Goal: Complete application form: Complete application form

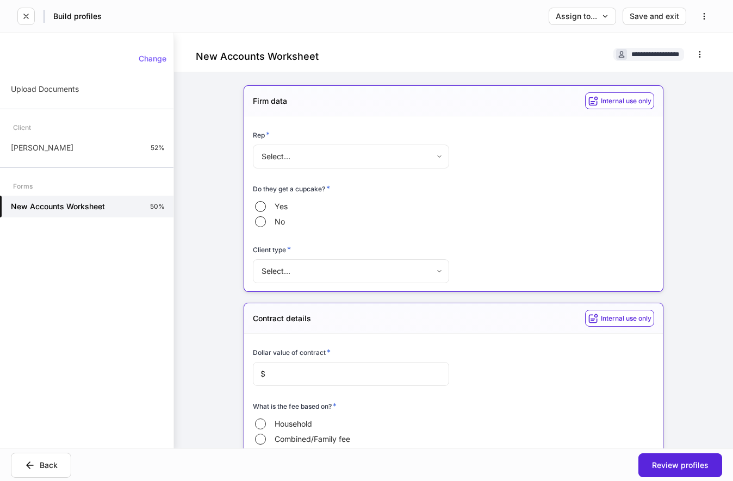
scroll to position [803, 0]
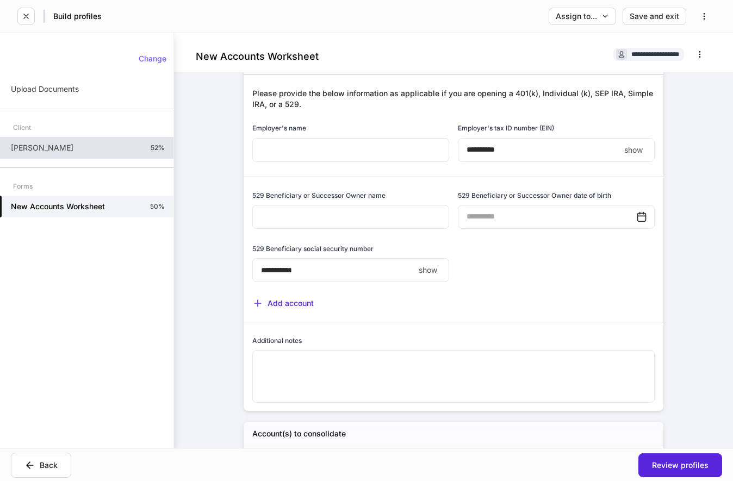
click at [60, 146] on p "[PERSON_NAME]" at bounding box center [42, 147] width 63 height 11
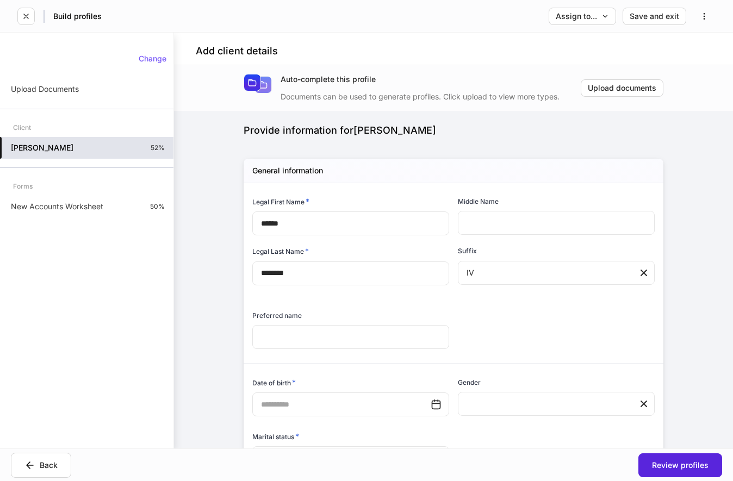
type input "**********"
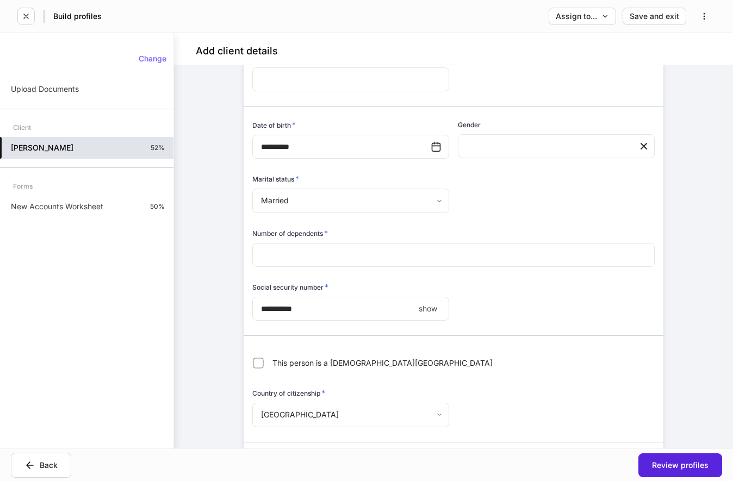
scroll to position [277, 0]
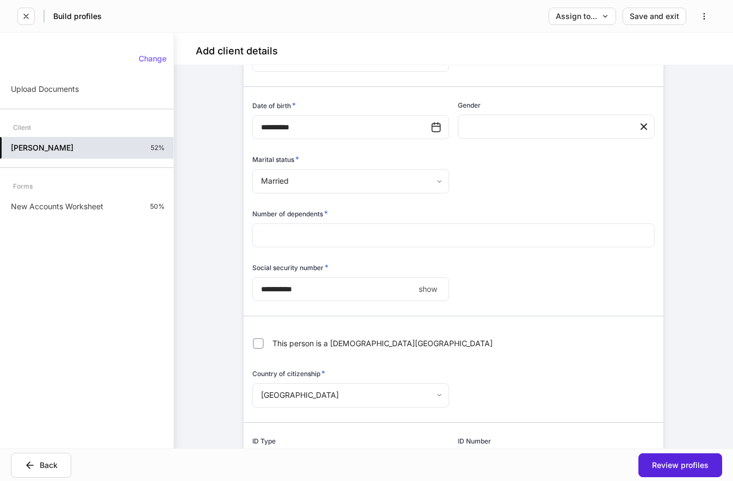
click at [376, 240] on input "number" at bounding box center [453, 235] width 402 height 24
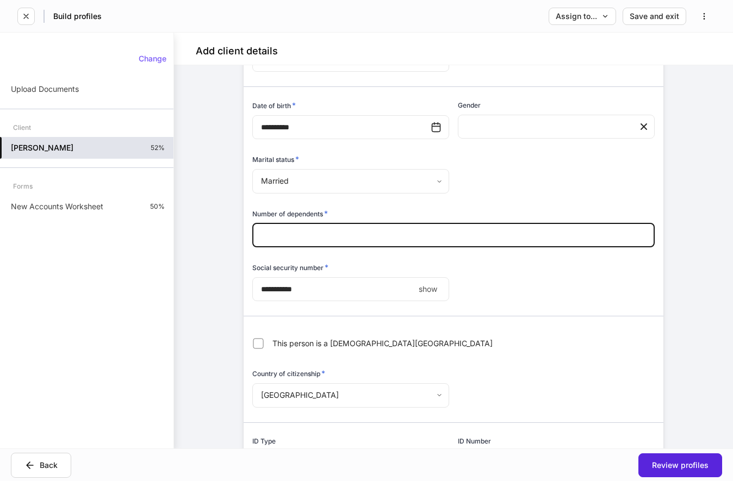
click at [374, 239] on input "number" at bounding box center [453, 235] width 402 height 24
click at [40, 467] on div "Back" at bounding box center [40, 465] width 33 height 11
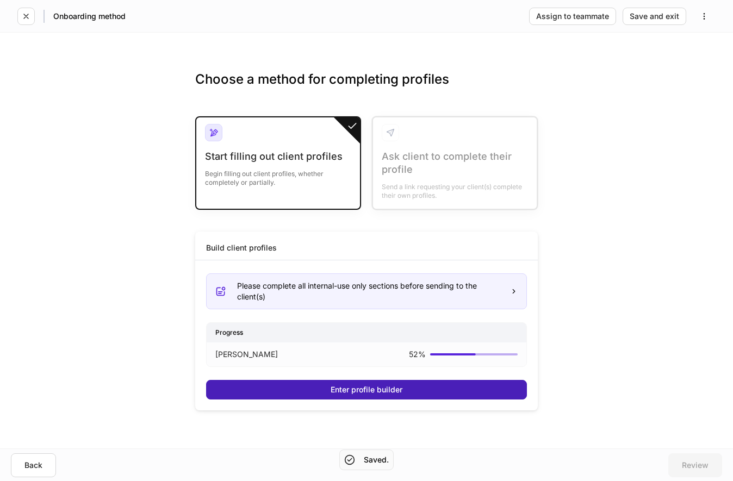
click at [341, 387] on div "Enter profile builder" at bounding box center [367, 390] width 72 height 8
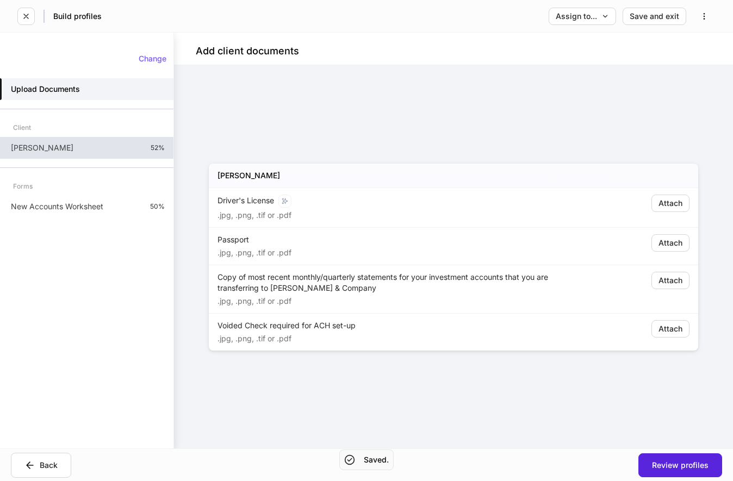
click at [85, 151] on div "[PERSON_NAME] IV 52%" at bounding box center [86, 148] width 173 height 22
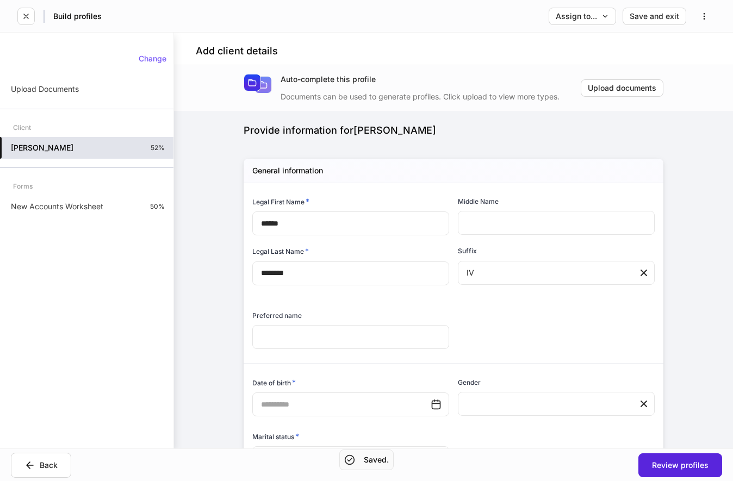
type input "**********"
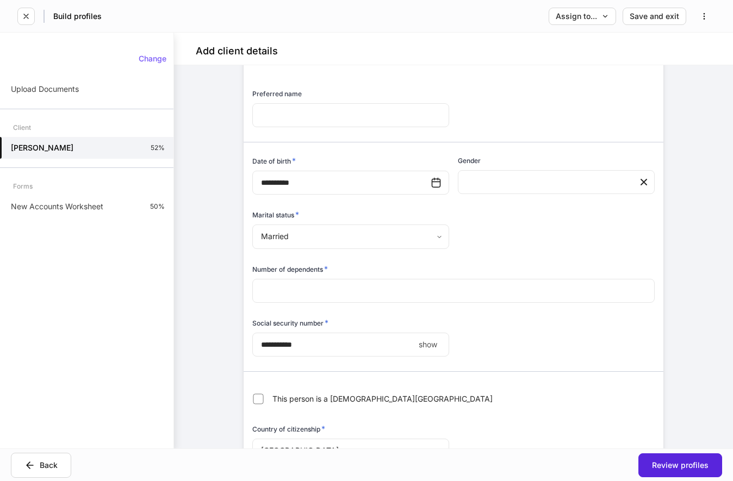
scroll to position [277, 0]
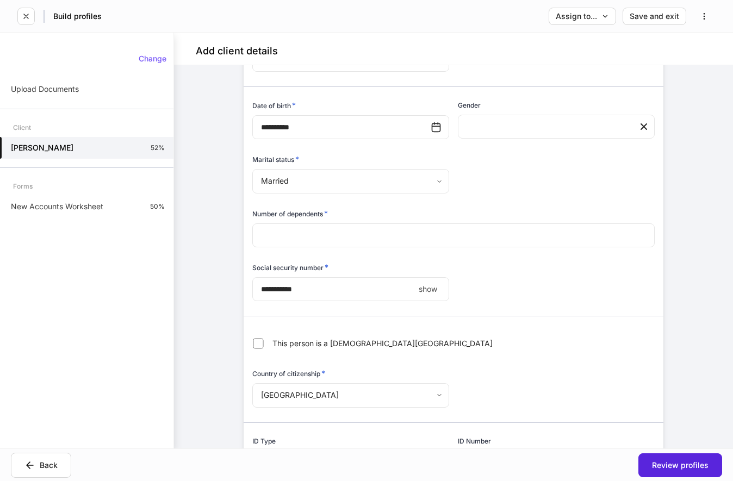
click at [312, 235] on input "number" at bounding box center [453, 235] width 402 height 24
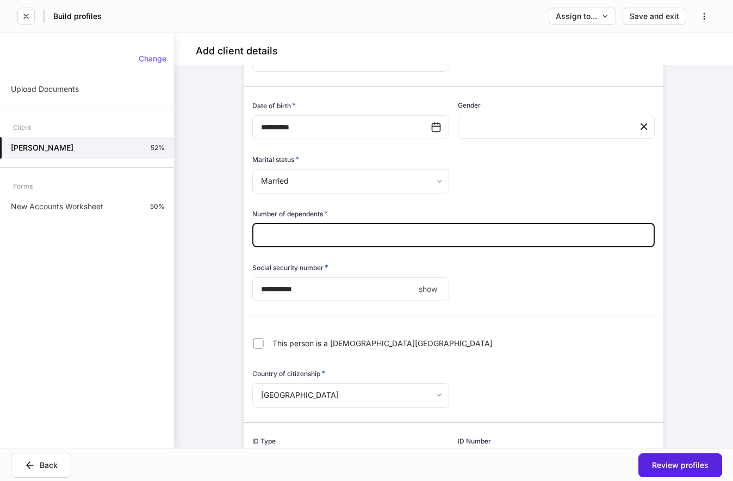
click at [345, 235] on input "number" at bounding box center [453, 235] width 402 height 24
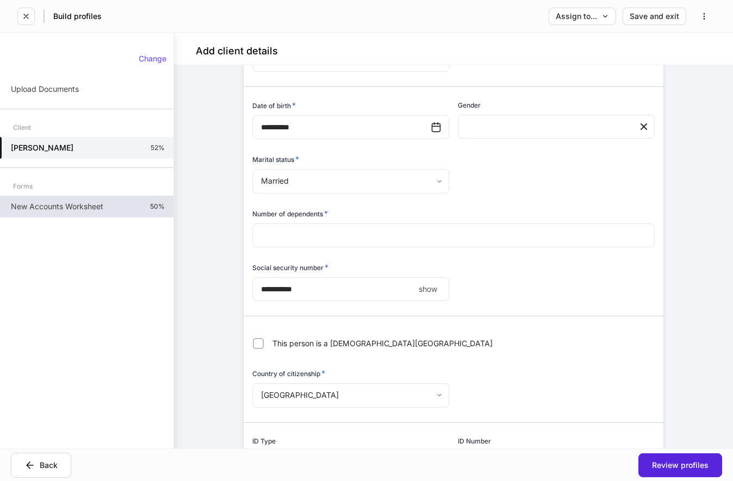
click at [109, 200] on div "New Accounts Worksheet 50%" at bounding box center [86, 207] width 173 height 22
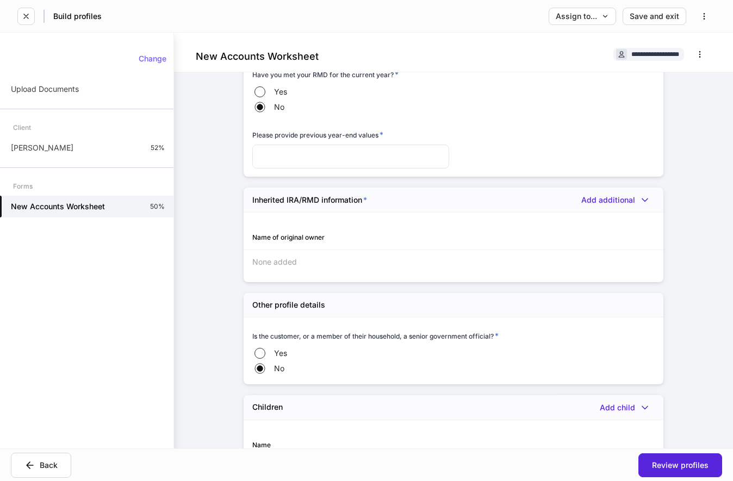
scroll to position [2580, 0]
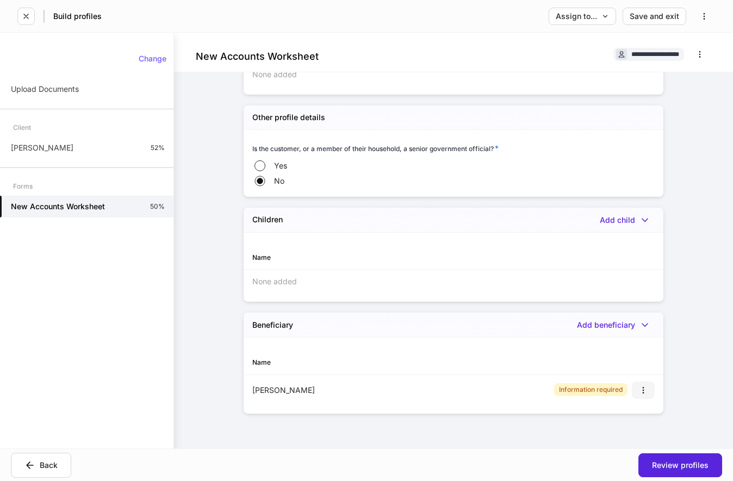
click at [642, 390] on icon "button" at bounding box center [643, 390] width 9 height 9
click at [638, 433] on li "Delete" at bounding box center [634, 433] width 40 height 17
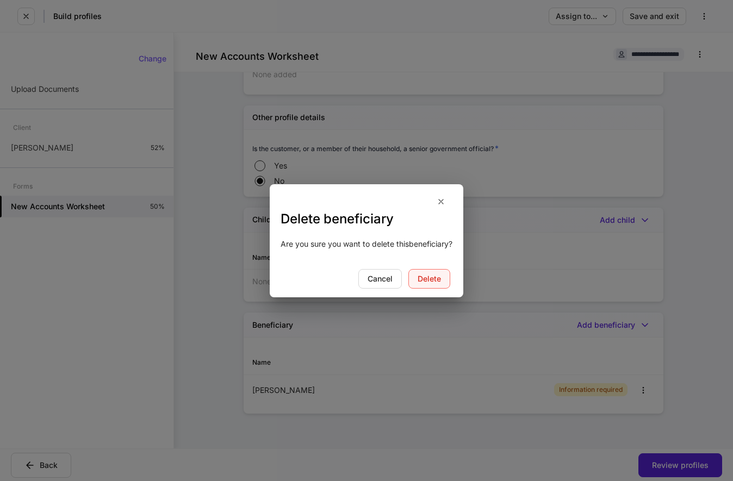
click at [437, 282] on div "Delete" at bounding box center [429, 279] width 23 height 8
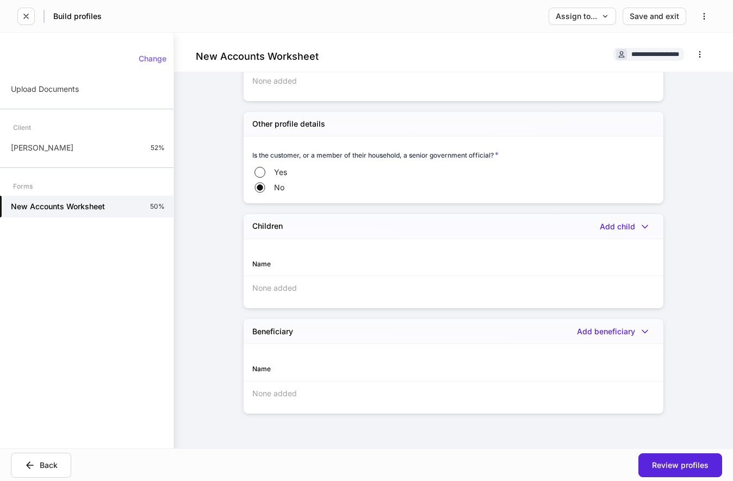
scroll to position [2574, 0]
click at [289, 260] on div "Name" at bounding box center [352, 264] width 201 height 10
click at [302, 287] on div "None added" at bounding box center [454, 288] width 420 height 24
click at [295, 369] on div "Name" at bounding box center [352, 369] width 201 height 10
click at [705, 363] on div "**********" at bounding box center [453, 241] width 559 height 416
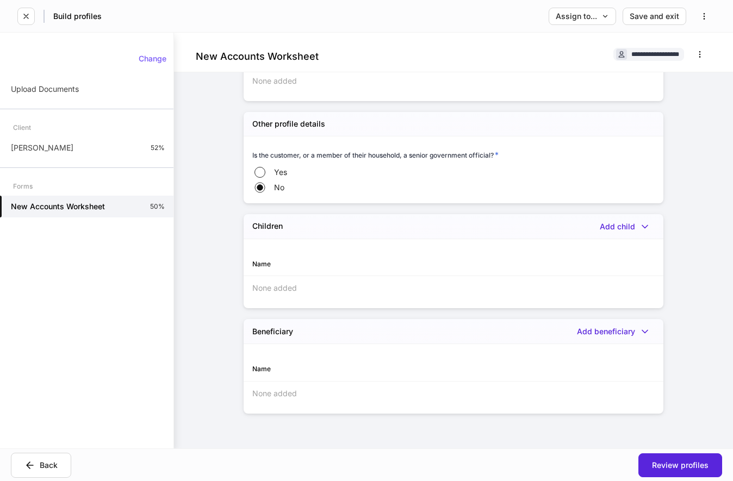
click at [711, 368] on div "**********" at bounding box center [453, 241] width 559 height 416
click at [642, 331] on icon "button" at bounding box center [644, 332] width 5 height 3
click at [682, 351] on div at bounding box center [366, 240] width 733 height 481
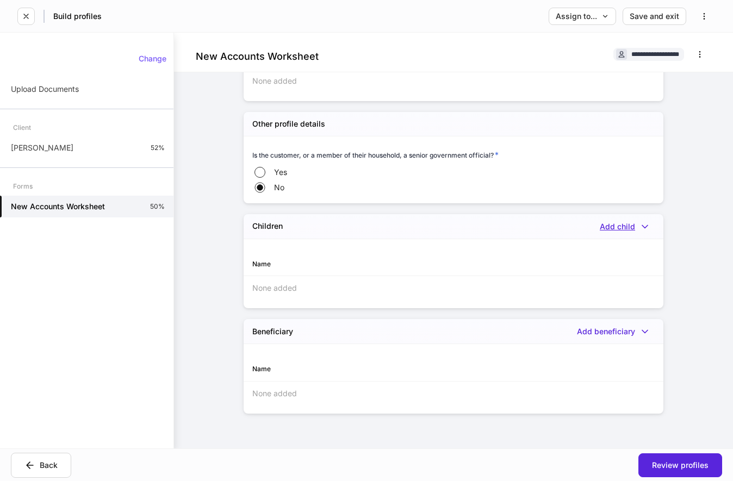
click at [642, 223] on icon "button" at bounding box center [644, 226] width 11 height 11
click at [692, 340] on div at bounding box center [366, 240] width 733 height 481
click at [72, 91] on p "Upload Documents" at bounding box center [45, 89] width 68 height 11
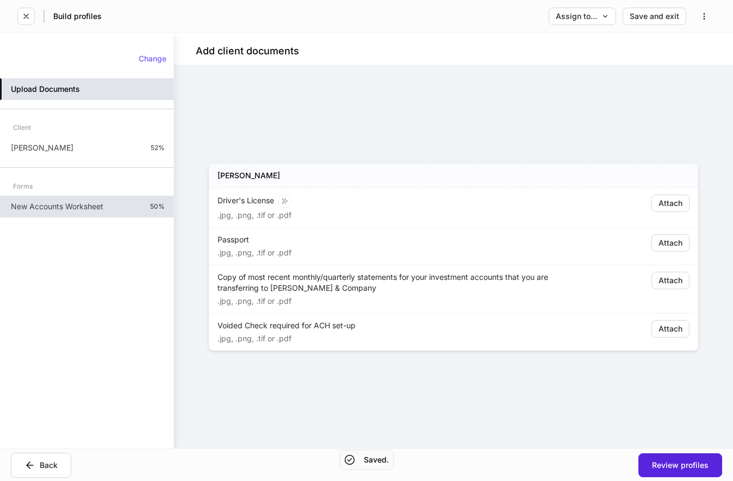
click at [84, 200] on div "New Accounts Worksheet 50%" at bounding box center [86, 207] width 173 height 22
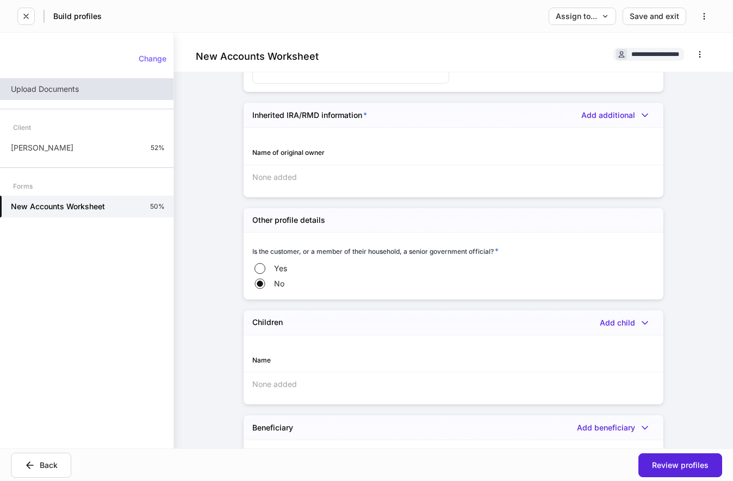
scroll to position [2574, 0]
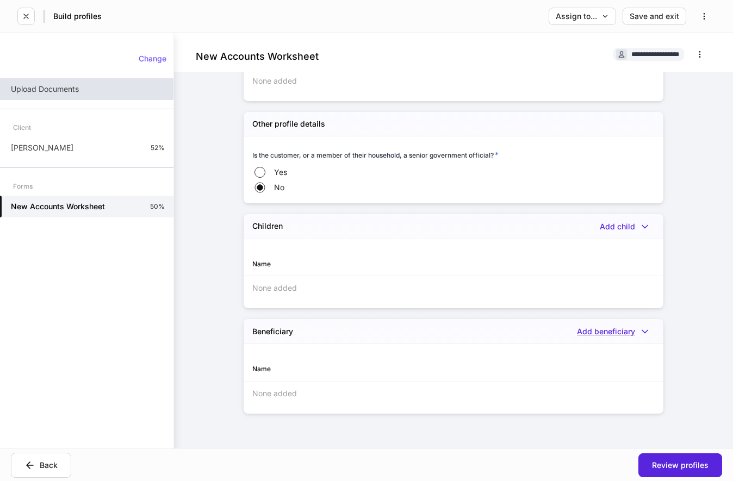
click at [647, 334] on icon "button" at bounding box center [644, 331] width 11 height 11
click at [613, 397] on li "Add new beneficiary" at bounding box center [608, 398] width 91 height 17
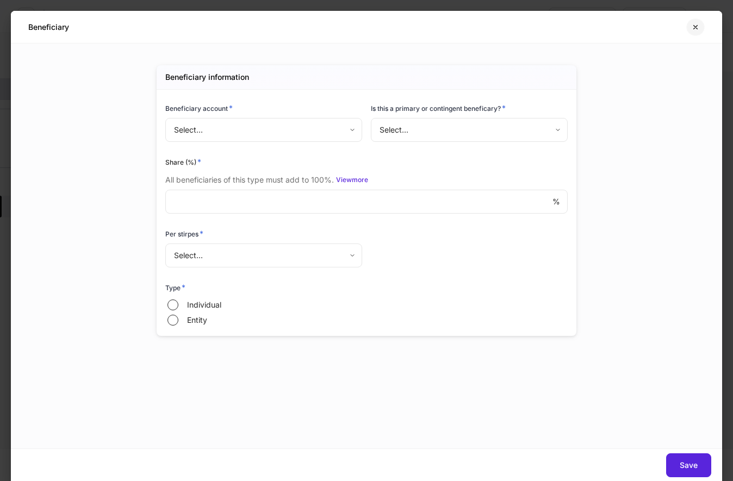
click at [693, 26] on icon "button" at bounding box center [695, 27] width 9 height 9
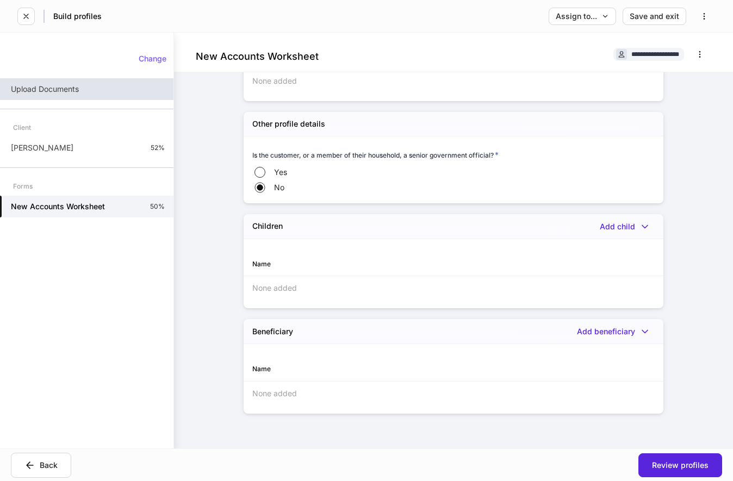
click at [72, 94] on p "Upload Documents" at bounding box center [45, 89] width 68 height 11
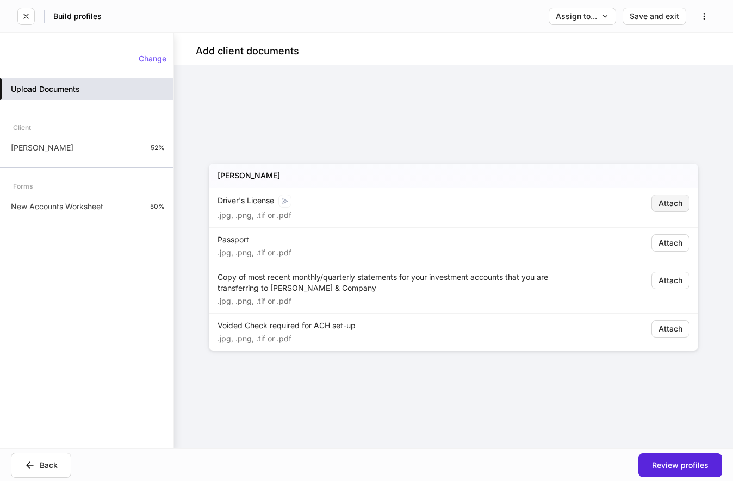
click at [659, 204] on div "Attach" at bounding box center [670, 204] width 24 height 8
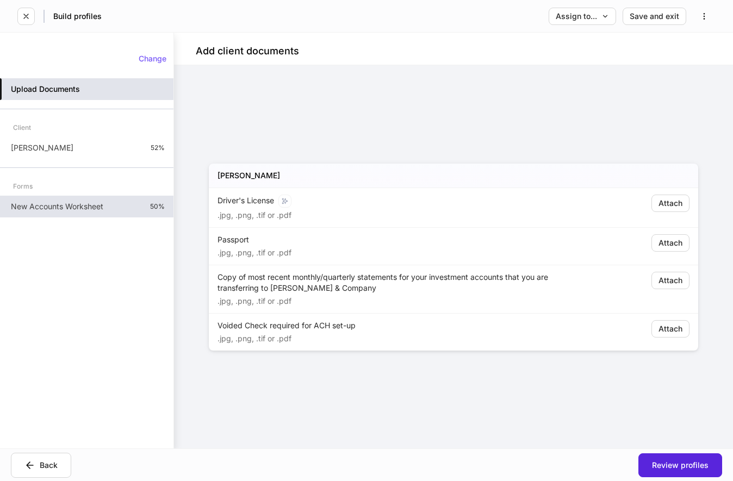
click at [83, 207] on p "New Accounts Worksheet" at bounding box center [57, 206] width 92 height 11
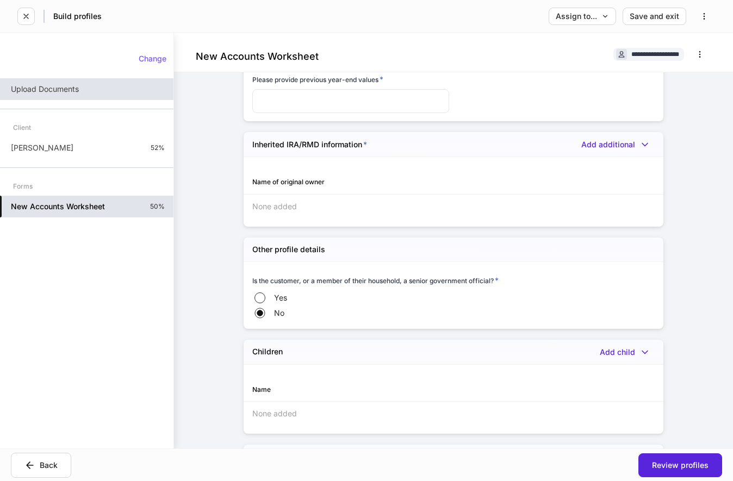
scroll to position [2574, 0]
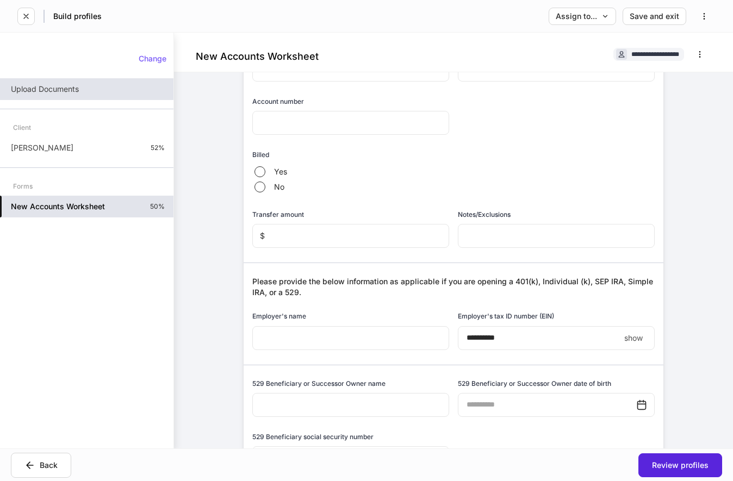
scroll to position [632, 0]
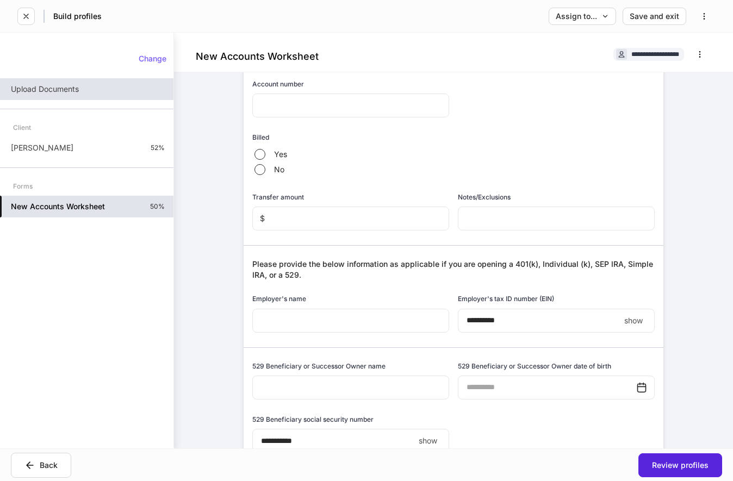
click at [712, 296] on div "**********" at bounding box center [453, 241] width 559 height 416
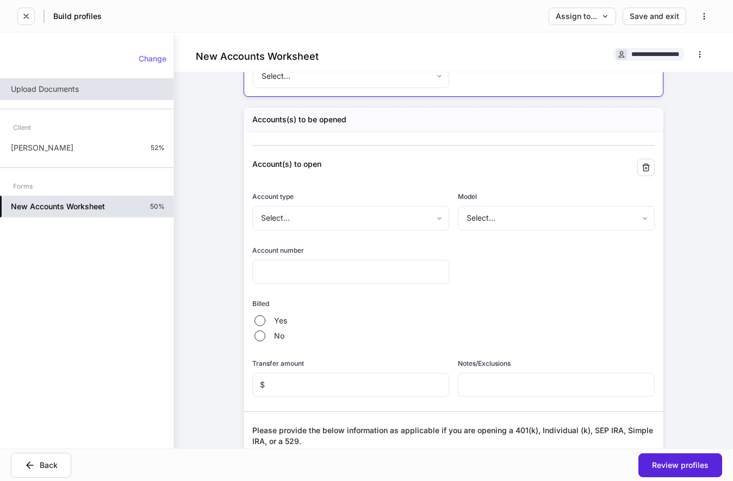
click at [383, 221] on body "**********" at bounding box center [366, 240] width 733 height 481
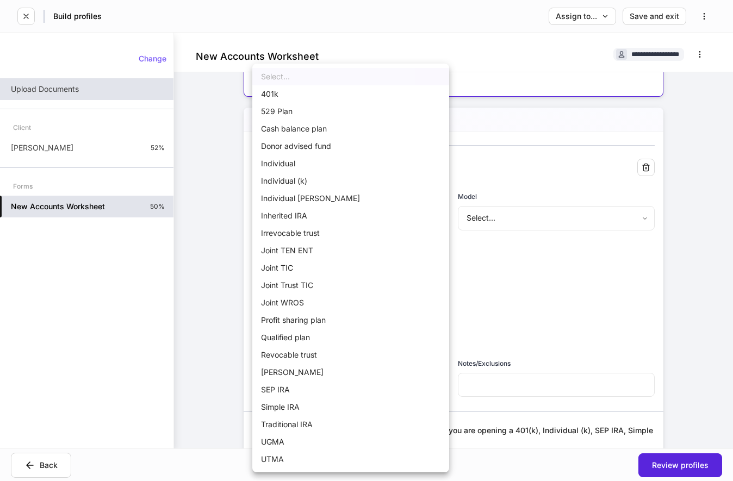
click at [202, 275] on div at bounding box center [366, 240] width 733 height 481
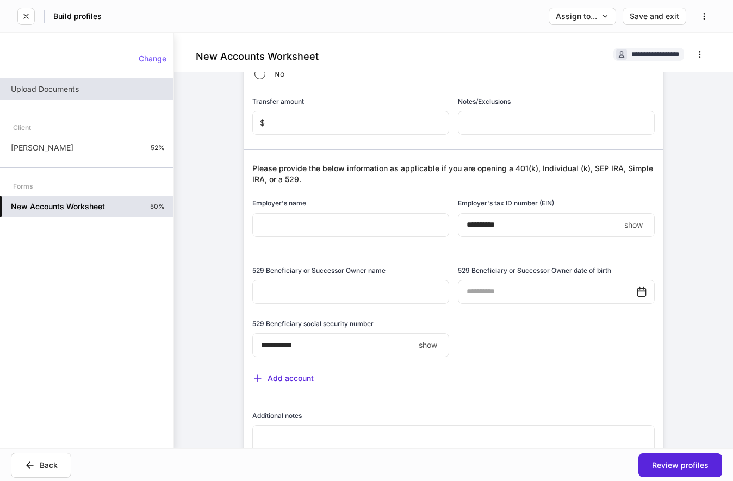
scroll to position [743, 0]
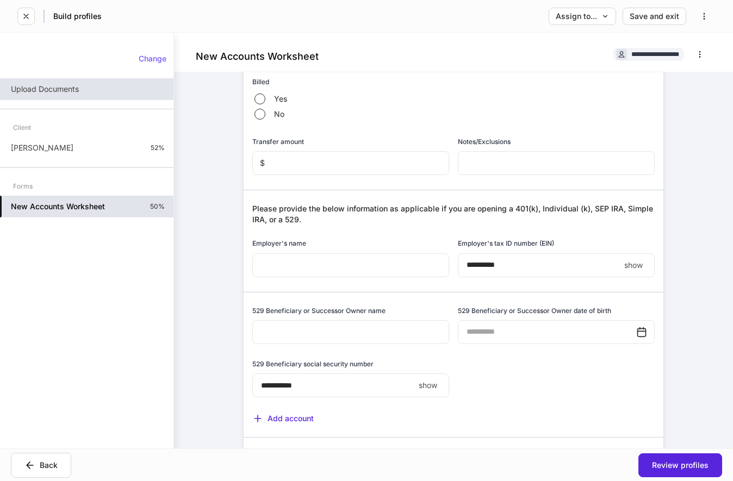
scroll to position [632, 0]
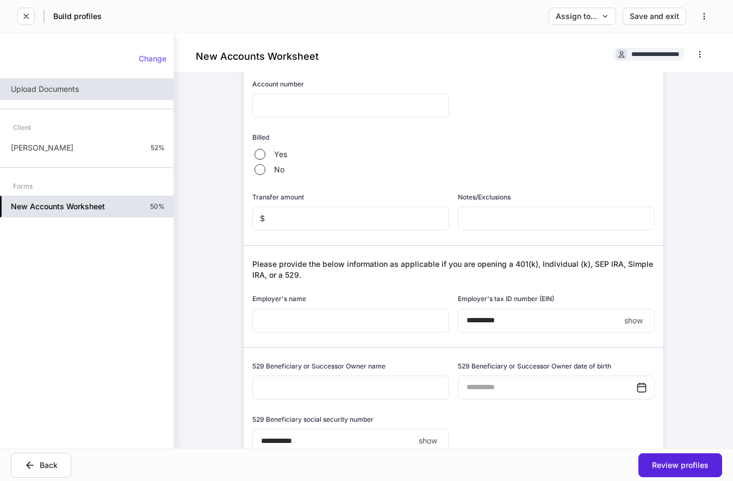
click at [628, 326] on p "show" at bounding box center [633, 320] width 18 height 11
click at [633, 325] on p "hide" at bounding box center [634, 320] width 15 height 11
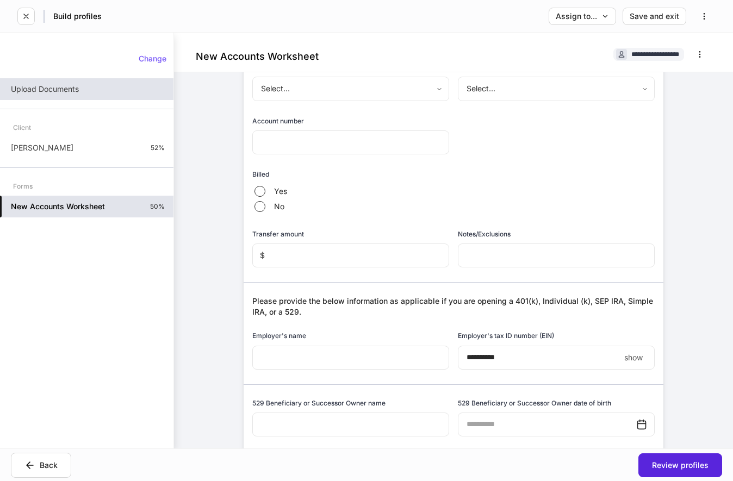
scroll to position [577, 0]
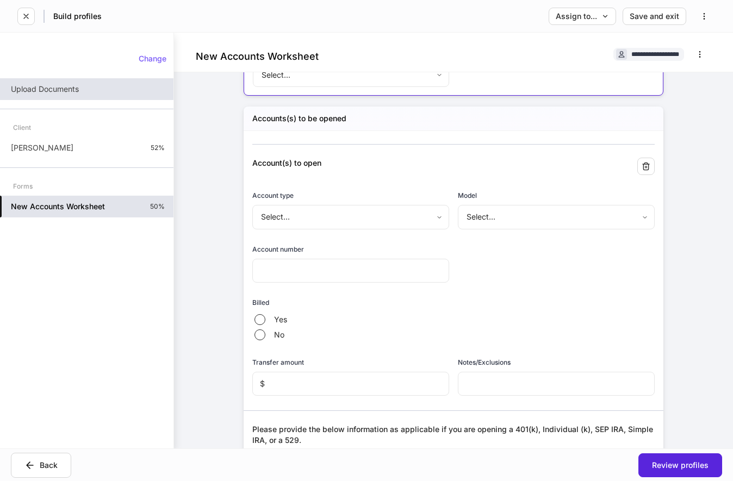
scroll to position [466, 0]
click at [705, 176] on div "**********" at bounding box center [453, 241] width 559 height 416
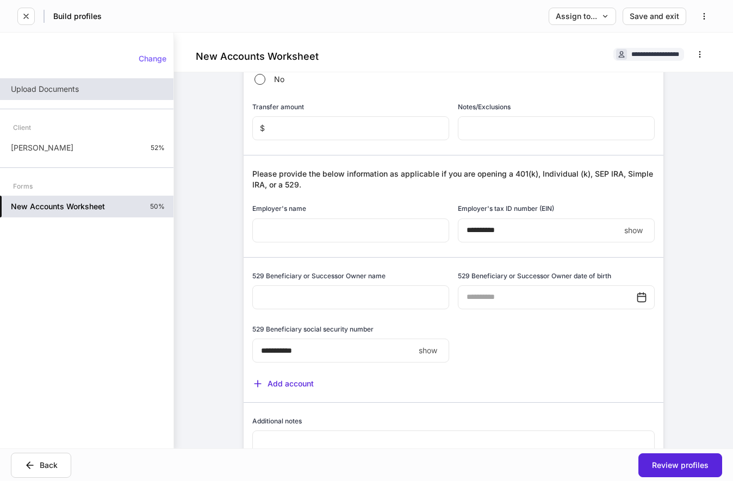
scroll to position [743, 0]
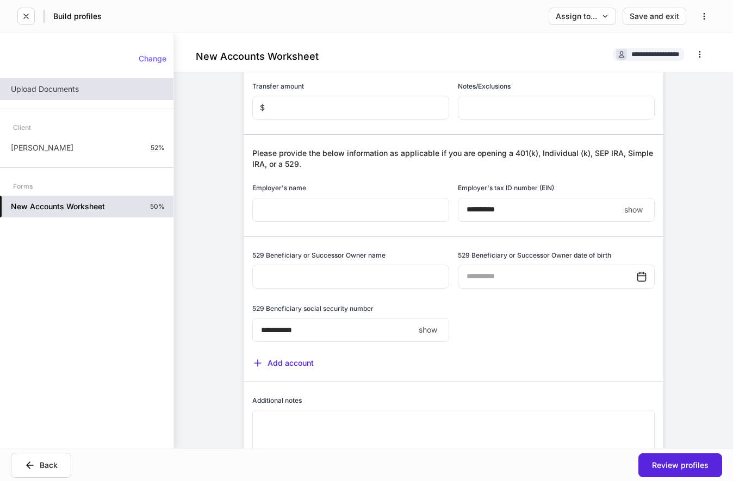
click at [654, 328] on div "Account(s) to open Account type Select... ​ Model Select... ​ Account number ​ …" at bounding box center [449, 159] width 411 height 609
click at [657, 339] on div "Accounts(s) to be opened Account(s) to open Account type Select... ​ Model Sele…" at bounding box center [454, 150] width 420 height 640
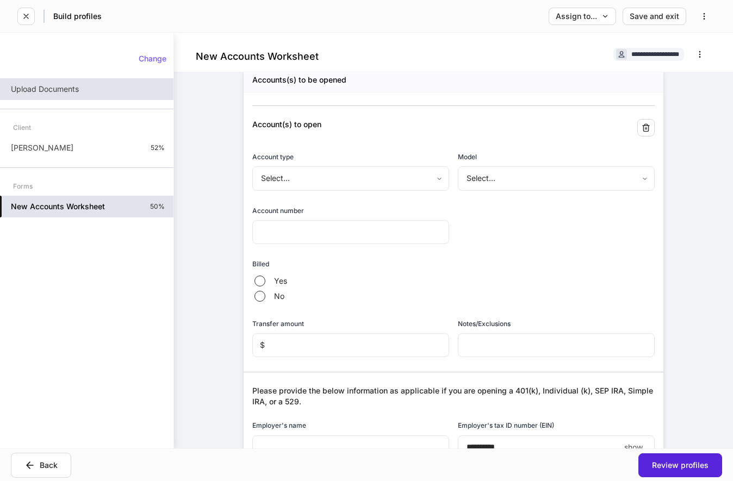
scroll to position [521, 0]
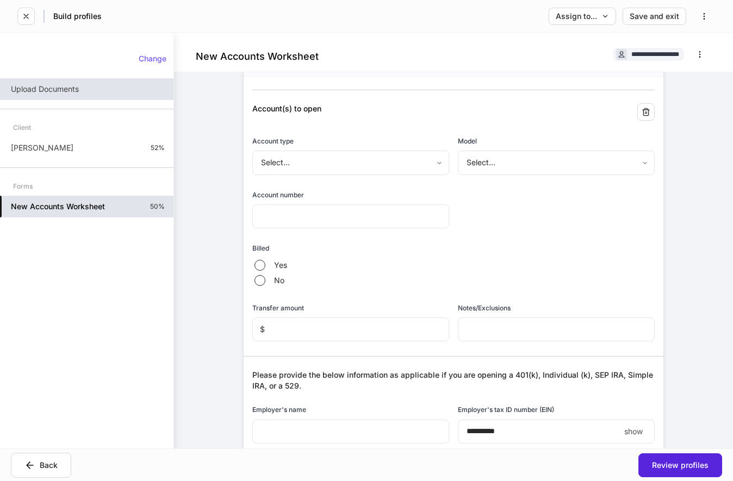
click at [329, 220] on input "text" at bounding box center [350, 216] width 197 height 24
click at [346, 222] on input "text" at bounding box center [350, 216] width 197 height 24
click at [335, 209] on input "text" at bounding box center [350, 216] width 197 height 24
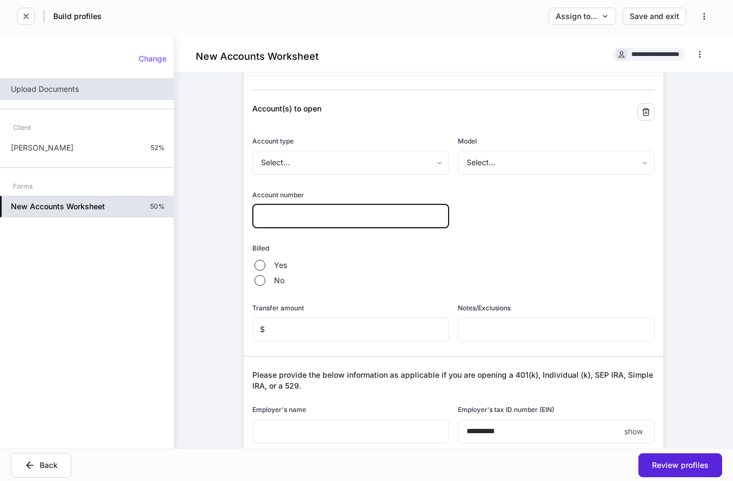
click at [322, 214] on input "text" at bounding box center [350, 216] width 197 height 24
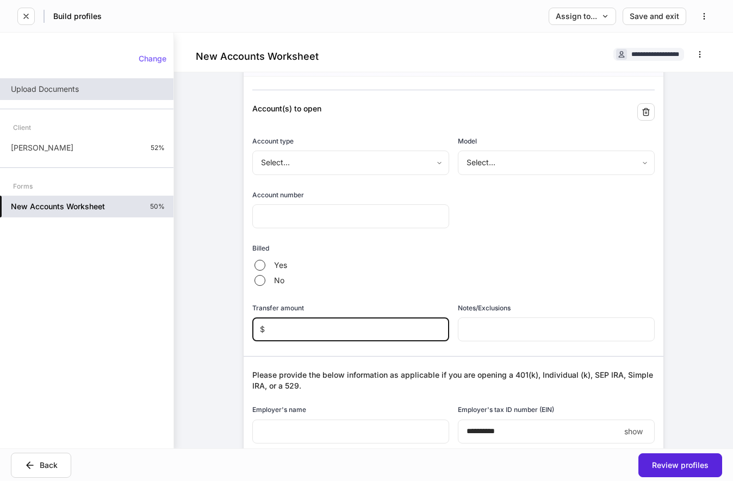
click at [306, 331] on input "text" at bounding box center [357, 330] width 184 height 24
click at [515, 334] on input "text" at bounding box center [556, 330] width 197 height 24
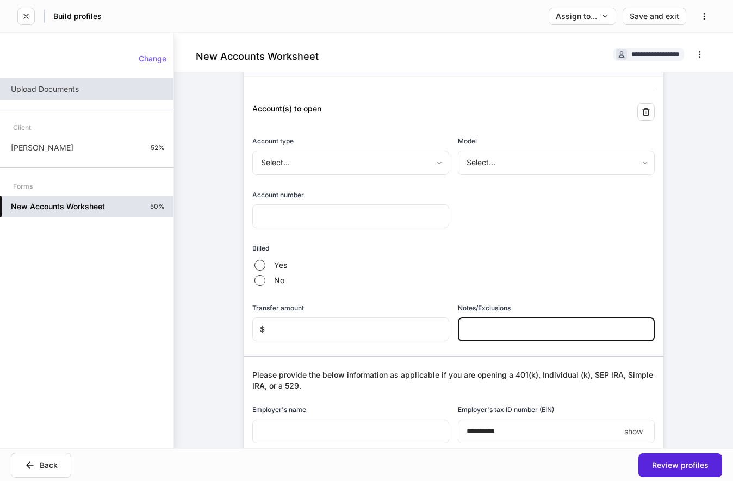
click at [402, 328] on input "text" at bounding box center [357, 330] width 184 height 24
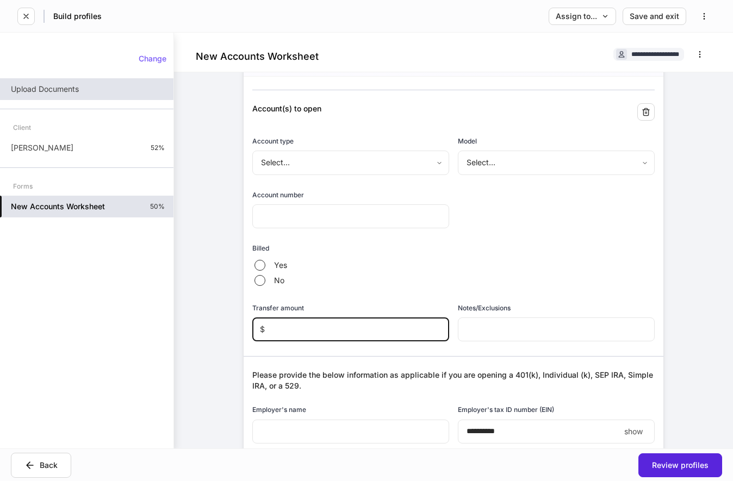
click at [525, 330] on input "text" at bounding box center [556, 330] width 197 height 24
click at [298, 270] on label "Yes" at bounding box center [284, 265] width 65 height 15
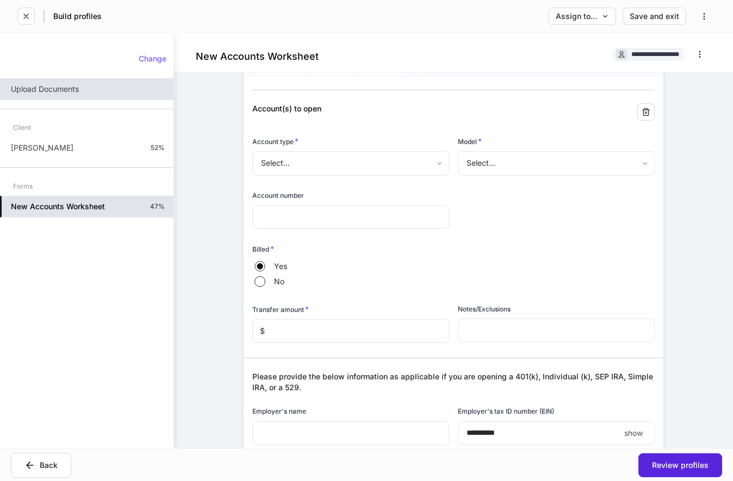
click at [283, 248] on div "Billed *" at bounding box center [453, 251] width 402 height 15
click at [271, 280] on label "No" at bounding box center [284, 281] width 65 height 15
click at [275, 249] on div "Billed *" at bounding box center [453, 251] width 402 height 15
click at [319, 220] on input "text" at bounding box center [350, 217] width 197 height 24
click at [363, 269] on div "Yes No" at bounding box center [453, 274] width 402 height 30
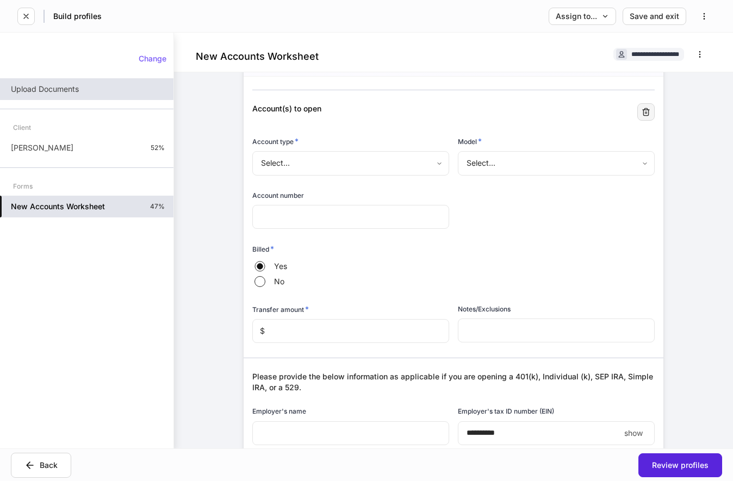
click at [651, 110] on button "button" at bounding box center [645, 111] width 17 height 17
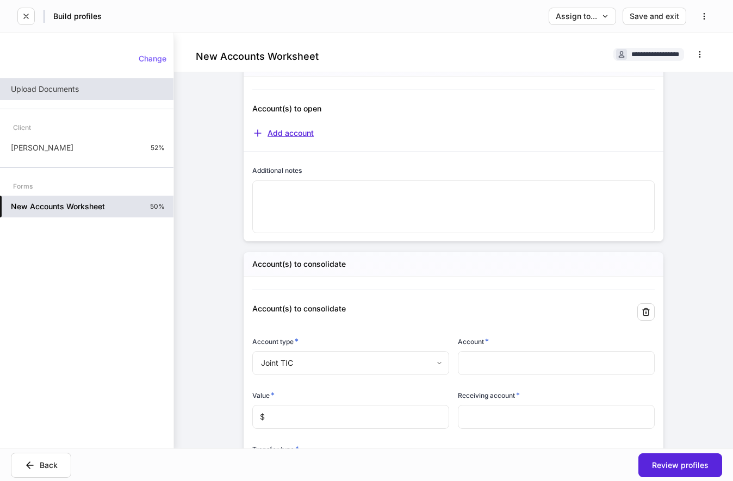
click at [304, 139] on div "Add account" at bounding box center [282, 133] width 61 height 11
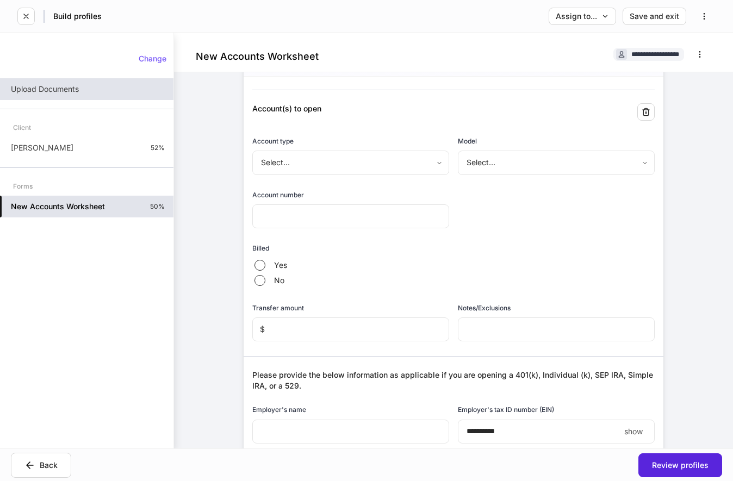
click at [343, 338] on input "text" at bounding box center [357, 330] width 184 height 24
click at [473, 286] on div "Yes No" at bounding box center [453, 273] width 402 height 30
click at [488, 337] on input "text" at bounding box center [556, 330] width 197 height 24
click at [545, 284] on div "Yes No" at bounding box center [453, 273] width 402 height 30
click at [350, 215] on input "text" at bounding box center [350, 216] width 197 height 24
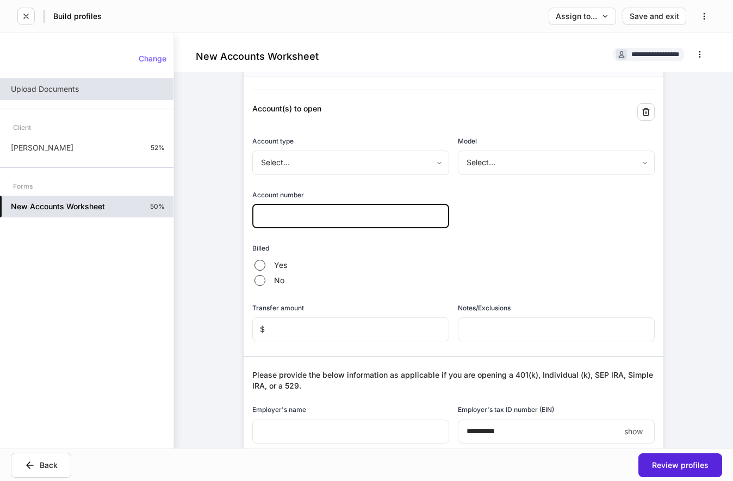
click at [524, 215] on div "Account(s) to open Account type Select... ​ Model Select... ​ Account number ​ …" at bounding box center [449, 381] width 411 height 609
click at [352, 217] on input "text" at bounding box center [350, 216] width 197 height 24
type input "****"
click at [500, 220] on div "Account(s) to open Account type Select... ​ Model Select... ​ Account number **…" at bounding box center [449, 381] width 411 height 609
click at [328, 216] on input "****" at bounding box center [350, 217] width 197 height 24
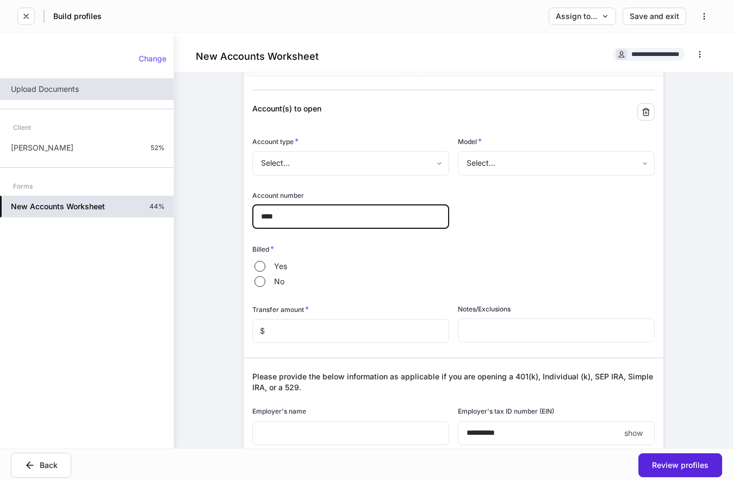
click at [328, 216] on input "****" at bounding box center [350, 217] width 197 height 24
click at [481, 220] on div "Account(s) to open Account type * Select... ​ Model * Select... ​ Account numbe…" at bounding box center [449, 382] width 411 height 611
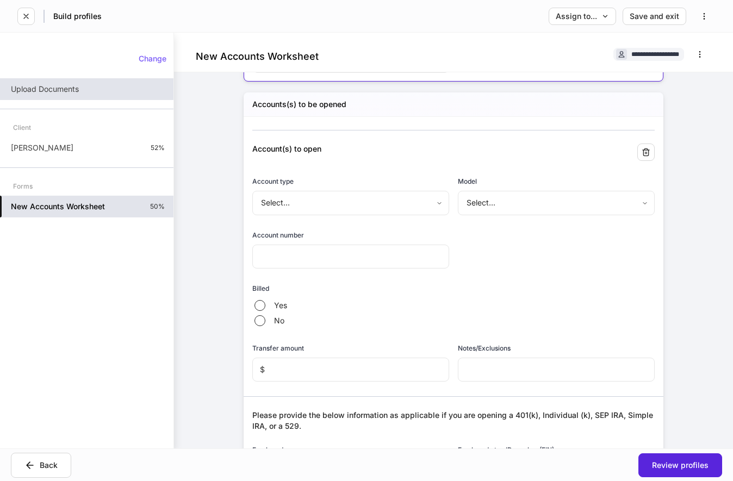
scroll to position [466, 0]
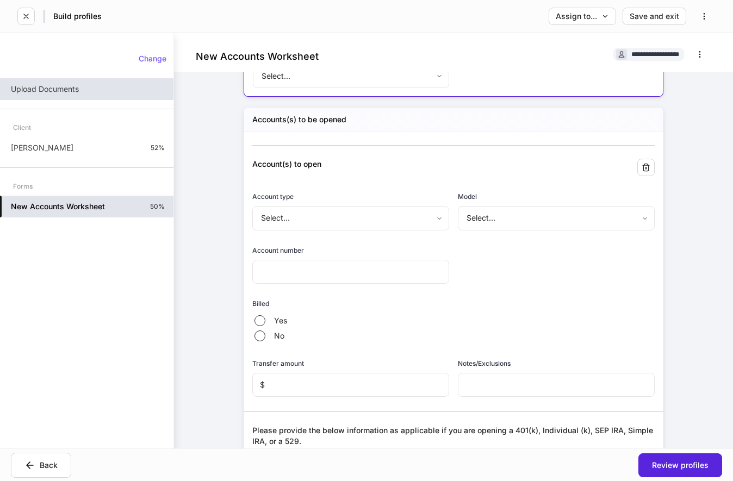
click at [661, 280] on div "Accounts(s) to be opened Account(s) to open Account type Select... ​ Model Sele…" at bounding box center [454, 428] width 420 height 640
click at [341, 269] on input "text" at bounding box center [350, 272] width 197 height 24
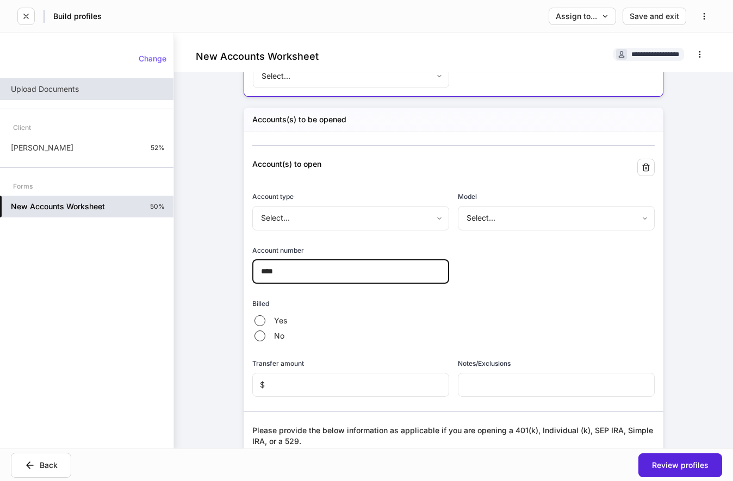
type input "****"
click at [570, 283] on div "Account(s) to open Account type Select... ​ Model Select... ​ Account number **…" at bounding box center [449, 436] width 411 height 609
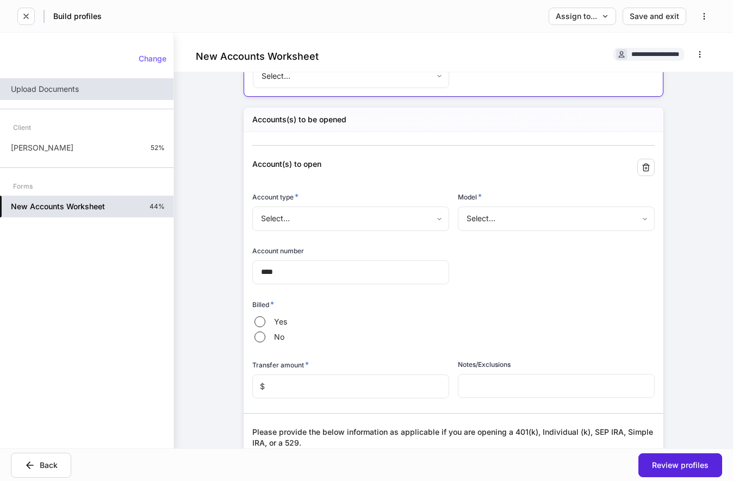
click at [412, 278] on input "****" at bounding box center [350, 272] width 197 height 24
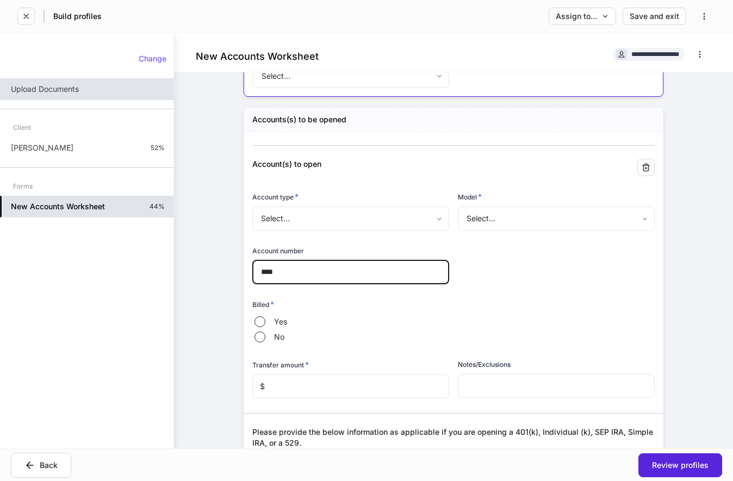
click at [412, 278] on input "****" at bounding box center [350, 272] width 197 height 24
click at [322, 328] on div "Yes No" at bounding box center [453, 329] width 402 height 30
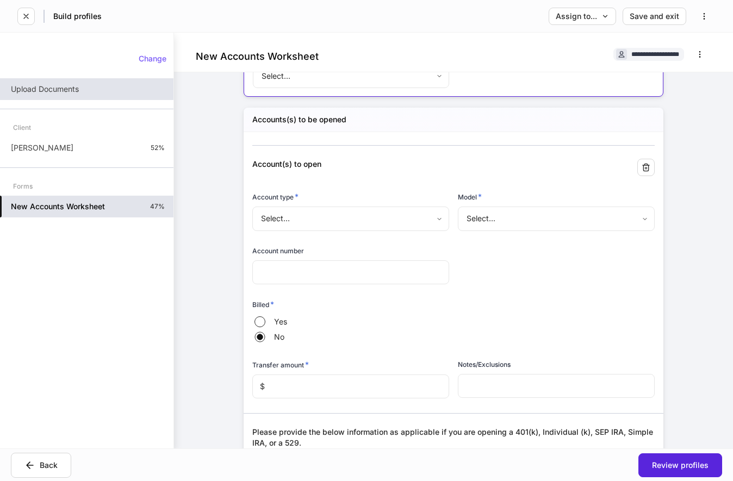
click at [314, 295] on div "Billed * Yes No" at bounding box center [449, 316] width 411 height 60
click at [314, 279] on input "text" at bounding box center [350, 272] width 197 height 24
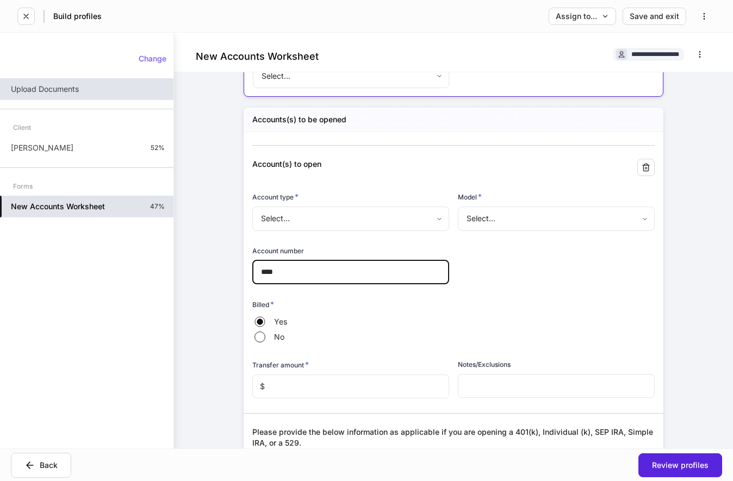
type input "****"
click at [536, 283] on div "Account(s) to open Account type * Select... ​ Model * Select... ​ Account numbe…" at bounding box center [449, 437] width 411 height 611
click at [338, 281] on input "****" at bounding box center [350, 272] width 197 height 24
click at [605, 278] on div "Account(s) to open Account type * Select... ​ Model * Select... ​ Account numbe…" at bounding box center [449, 437] width 411 height 611
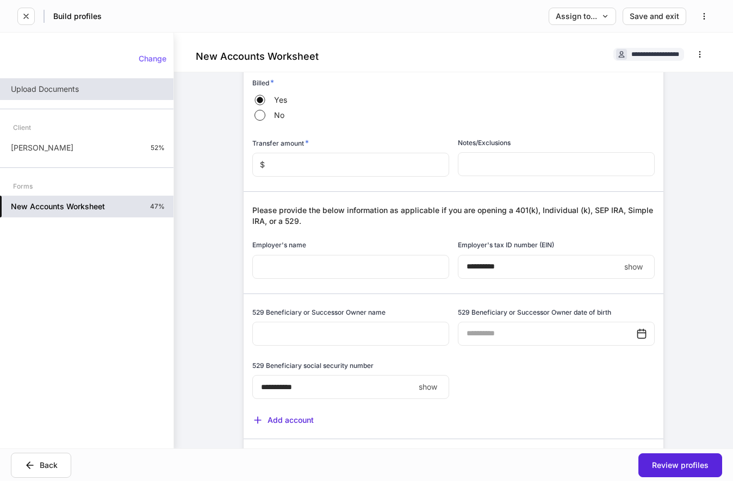
scroll to position [743, 0]
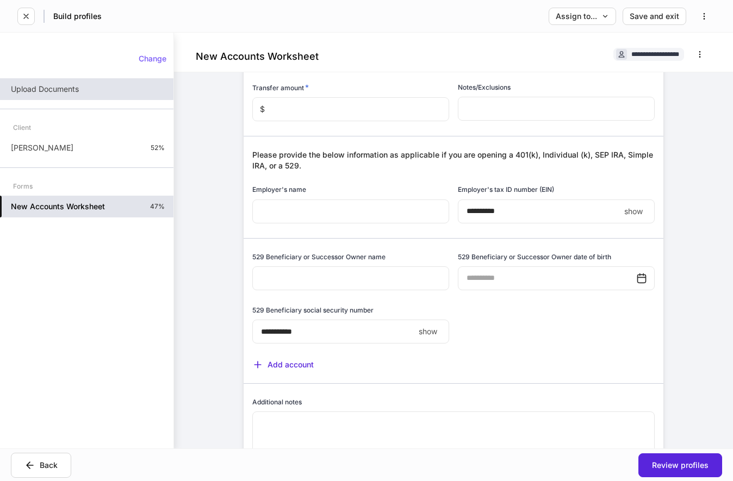
click at [702, 276] on div "**********" at bounding box center [453, 241] width 559 height 416
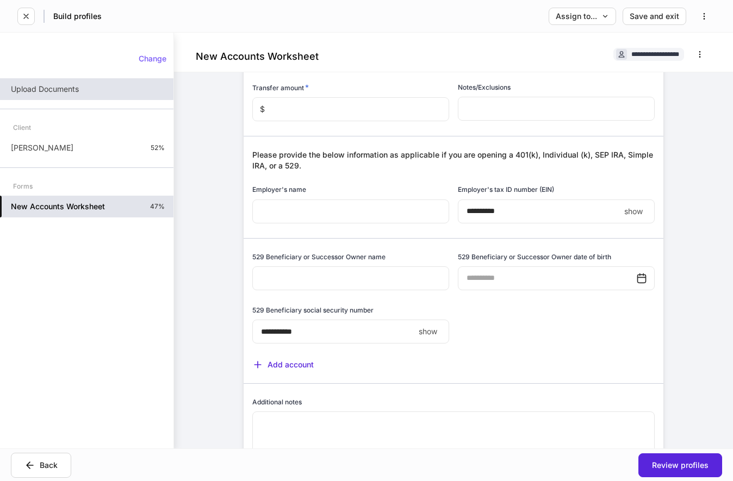
click at [702, 337] on div "**********" at bounding box center [453, 241] width 559 height 416
drag, startPoint x: 268, startPoint y: 259, endPoint x: 297, endPoint y: 257, distance: 30.0
click at [297, 257] on h6 "529 Beneficiary or Successor Owner name" at bounding box center [318, 257] width 133 height 10
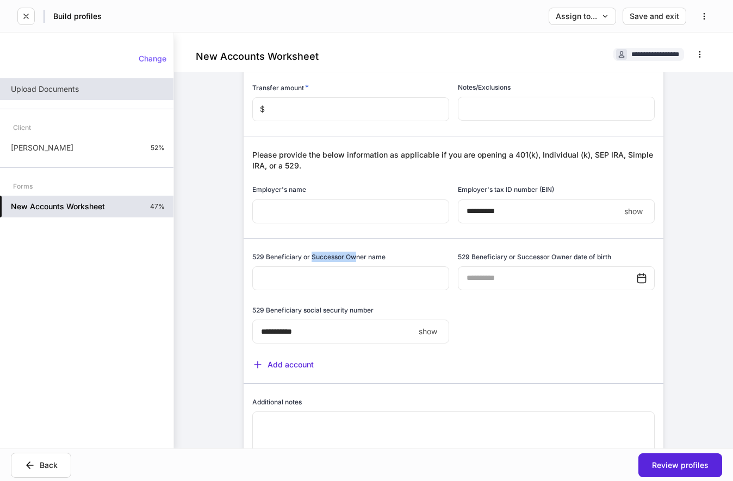
drag, startPoint x: 313, startPoint y: 259, endPoint x: 357, endPoint y: 261, distance: 44.1
click at [357, 261] on h6 "529 Beneficiary or Successor Owner name" at bounding box center [318, 257] width 133 height 10
drag, startPoint x: 265, startPoint y: 262, endPoint x: 319, endPoint y: 260, distance: 53.9
click at [318, 260] on h6 "529 Beneficiary or Successor Owner name" at bounding box center [318, 257] width 133 height 10
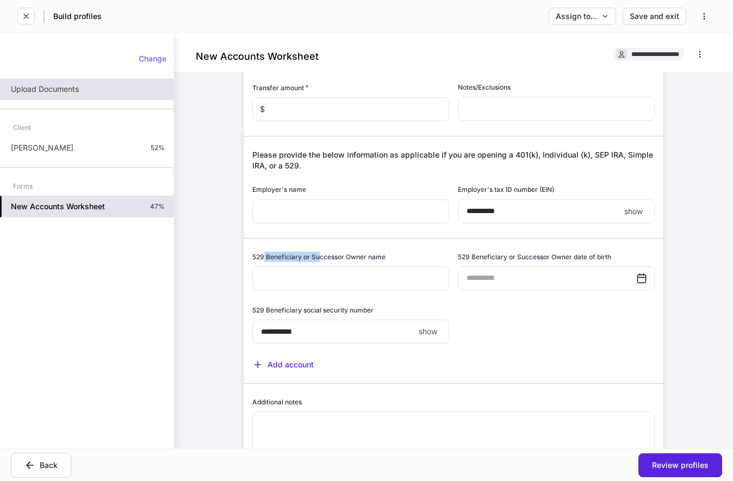
click at [319, 260] on h6 "529 Beneficiary or Successor Owner name" at bounding box center [318, 257] width 133 height 10
drag, startPoint x: 330, startPoint y: 259, endPoint x: 341, endPoint y: 259, distance: 10.9
click at [340, 259] on h6 "529 Beneficiary or Successor Owner name" at bounding box center [318, 257] width 133 height 10
click at [341, 259] on h6 "529 Beneficiary or Successor Owner name" at bounding box center [318, 257] width 133 height 10
drag, startPoint x: 480, startPoint y: 260, endPoint x: 536, endPoint y: 257, distance: 56.1
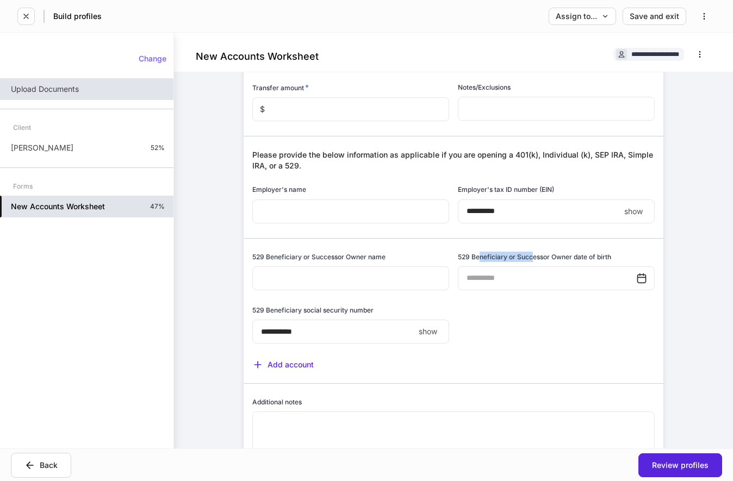
click at [536, 257] on h6 "529 Beneficiary or Successor Owner date of birth" at bounding box center [534, 257] width 153 height 10
drag, startPoint x: 282, startPoint y: 309, endPoint x: 328, endPoint y: 310, distance: 46.2
click at [327, 310] on h6 "529 Beneficiary social security number" at bounding box center [312, 310] width 121 height 10
click at [328, 310] on h6 "529 Beneficiary social security number" at bounding box center [312, 310] width 121 height 10
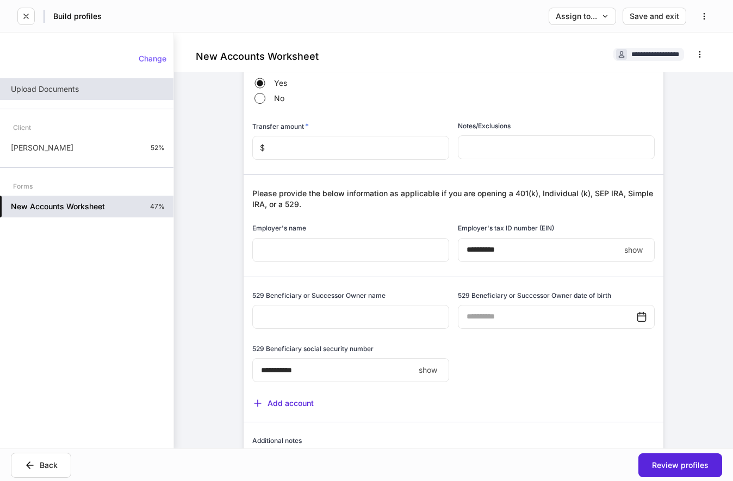
scroll to position [688, 0]
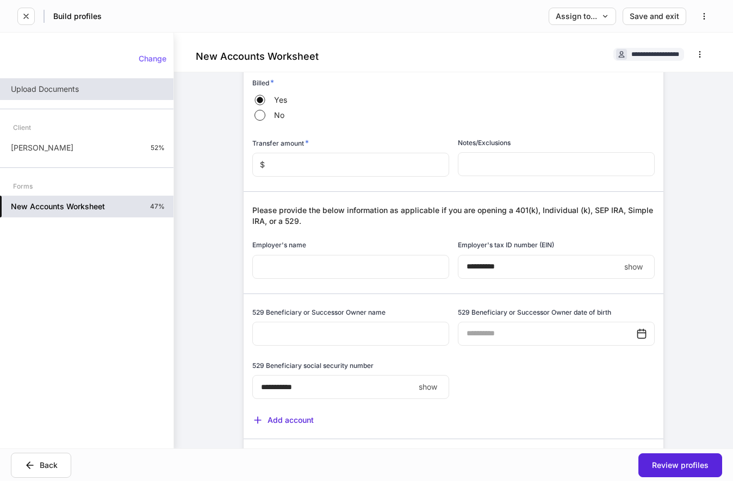
click at [700, 181] on div "**********" at bounding box center [453, 241] width 559 height 416
click at [701, 273] on div "**********" at bounding box center [453, 241] width 559 height 416
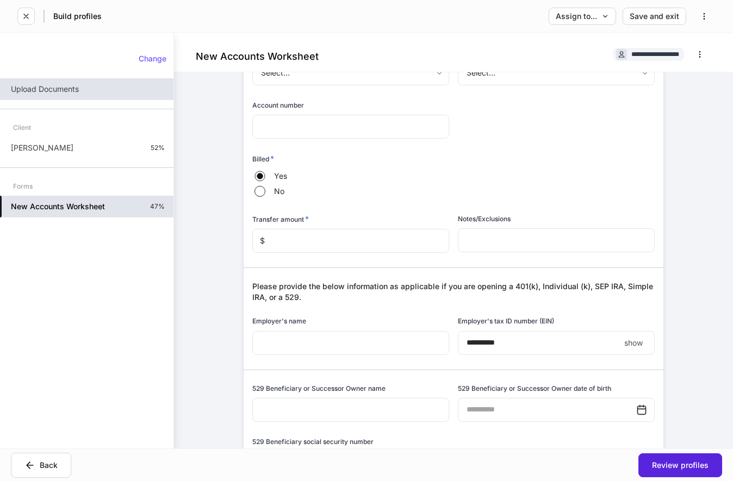
scroll to position [632, 0]
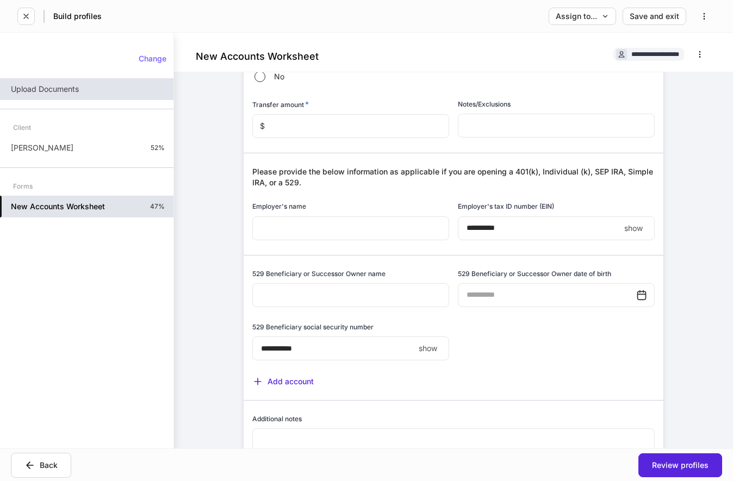
scroll to position [799, 0]
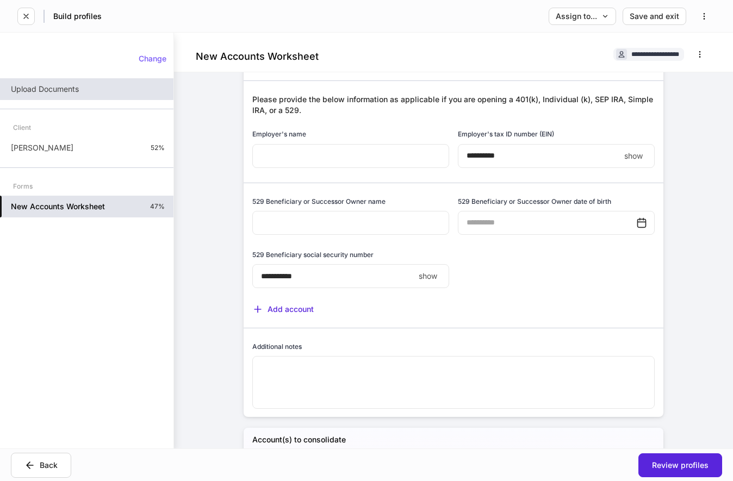
click at [661, 285] on div "Accounts(s) to be opened Account(s) to open Account type * Select... ​ Model * …" at bounding box center [454, 96] width 420 height 642
